Goal: Navigation & Orientation: Find specific page/section

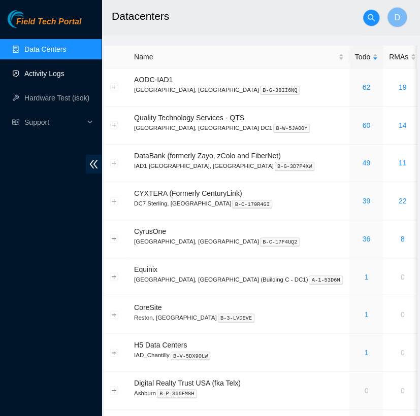
click at [64, 78] on link "Activity Logs" at bounding box center [44, 74] width 40 height 8
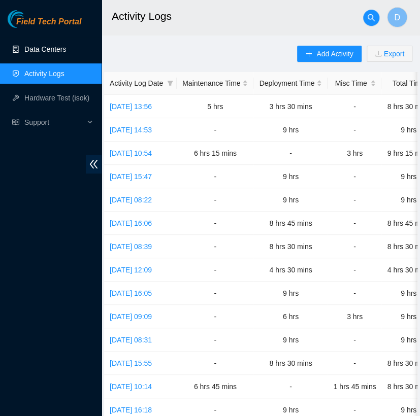
click at [65, 46] on link "Data Centers" at bounding box center [45, 49] width 42 height 8
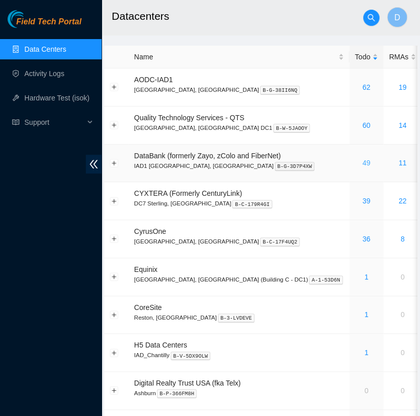
click at [362, 164] on link "49" at bounding box center [366, 163] width 8 height 8
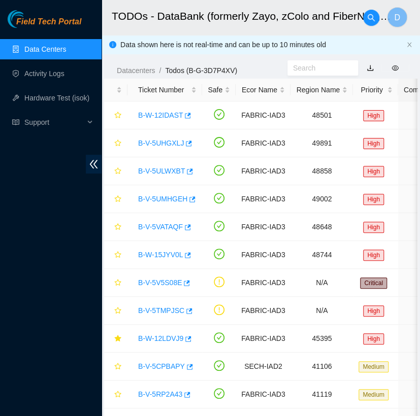
click at [66, 51] on link "Data Centers" at bounding box center [45, 49] width 42 height 8
